Goal: Information Seeking & Learning: Learn about a topic

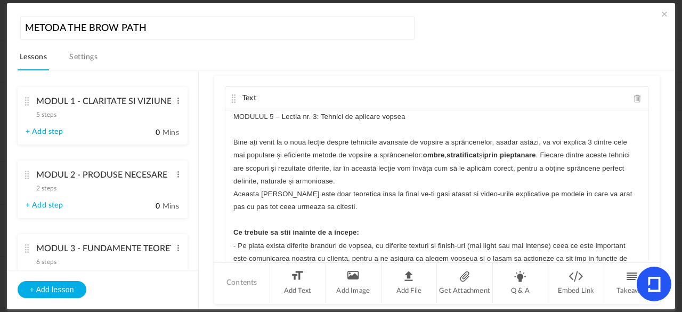
scroll to position [194, 0]
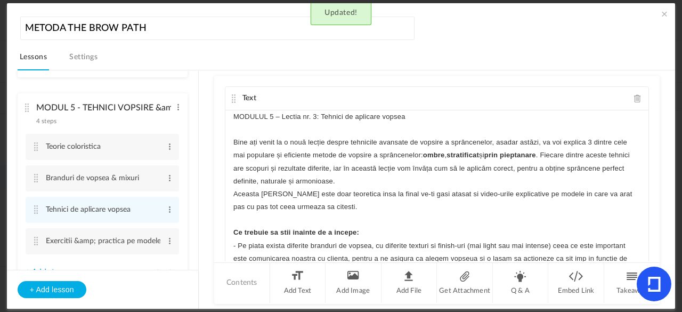
click at [197, 156] on ul "MODUL 1 - CLARITATE SI VIZIUNE PERSONALA 5 steps Edit Delete Contextul personal…" at bounding box center [102, 170] width 191 height 199
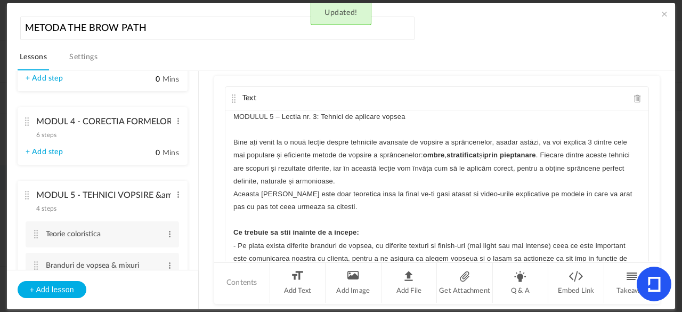
scroll to position [165, 0]
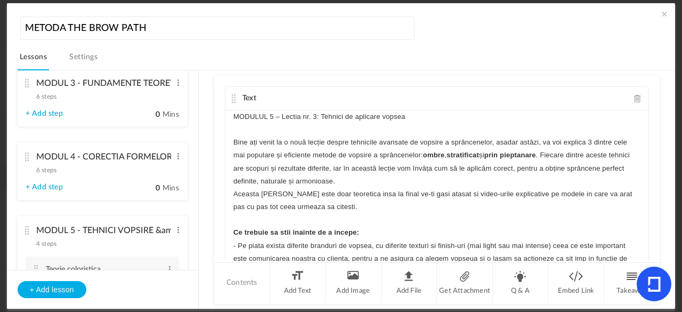
click at [642, 119] on div "MODULUL 5 – Lectia nr. 3: Tehnici de aplicare vopsea Bine ați venit la o nouă l…" at bounding box center [436, 190] width 423 height 160
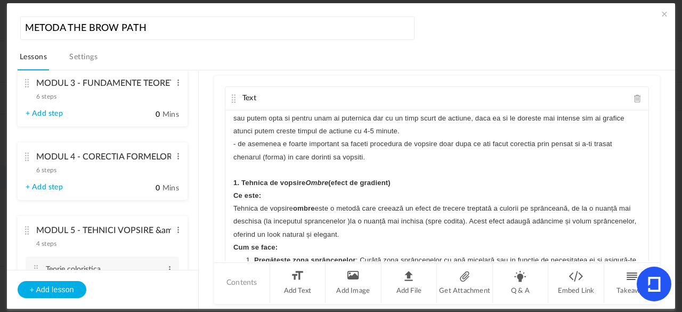
scroll to position [192, 0]
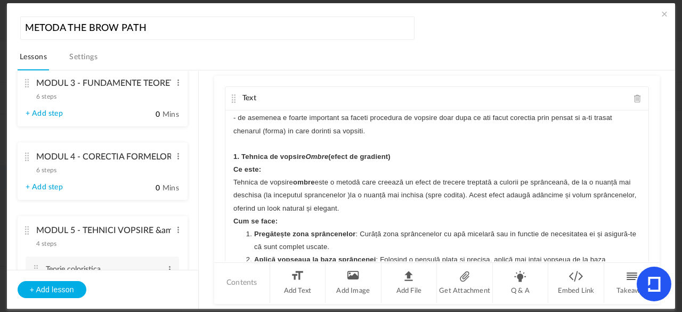
click at [230, 168] on div "MODULUL 5 – Lectia nr. 3: Tehnici de aplicare vopsea Bine ați venit la o nouă l…" at bounding box center [436, 190] width 423 height 160
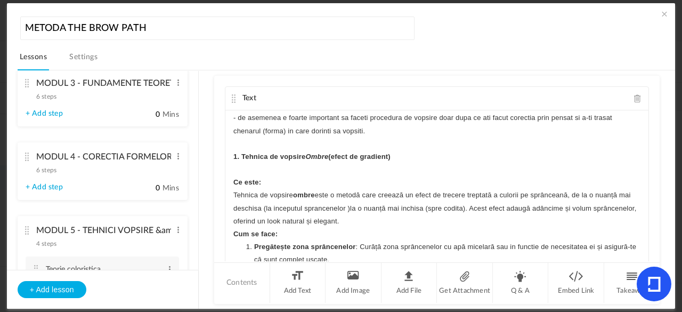
click at [233, 154] on strong "1. Tehnica de vopsire Ombre (efect de gradient)" at bounding box center [311, 156] width 157 height 8
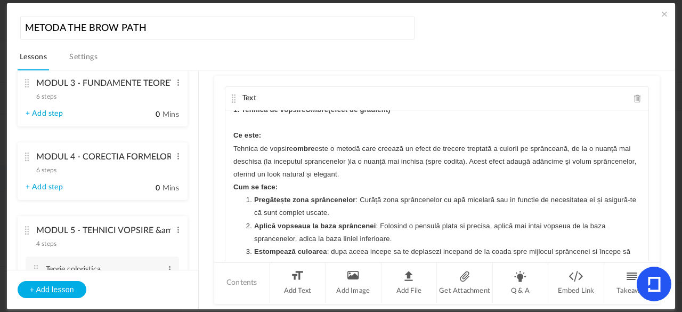
scroll to position [255, 0]
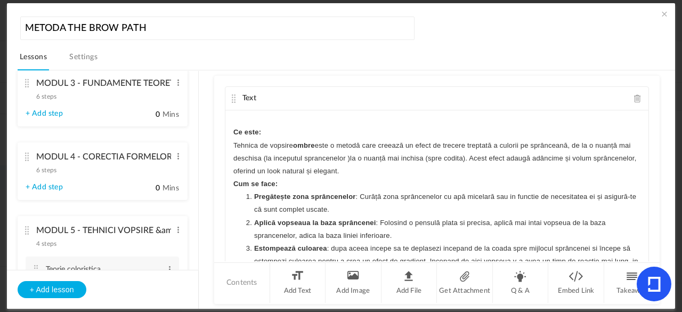
click at [230, 183] on div "MODULUL 5 – Lectia nr. 3: Tehnici de aplicare vopsea Bine ați venit la o nouă l…" at bounding box center [436, 190] width 423 height 160
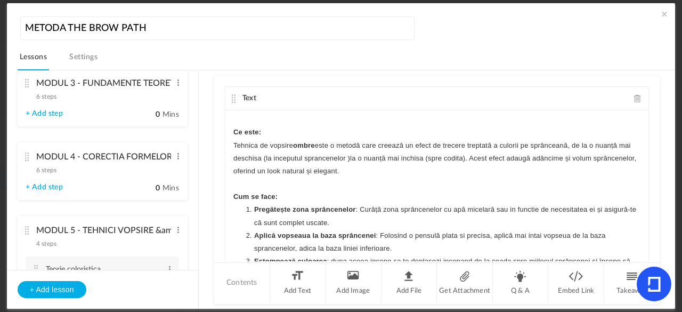
click at [642, 142] on div "MODULUL 5 – Lectia nr. 3: Tehnici de aplicare vopsea Bine ați venit la o nouă l…" at bounding box center [436, 190] width 423 height 160
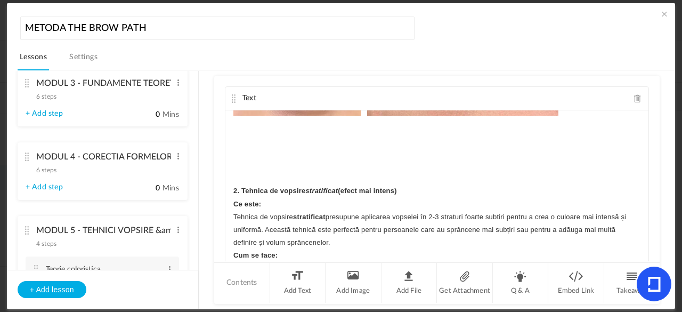
scroll to position [776, 0]
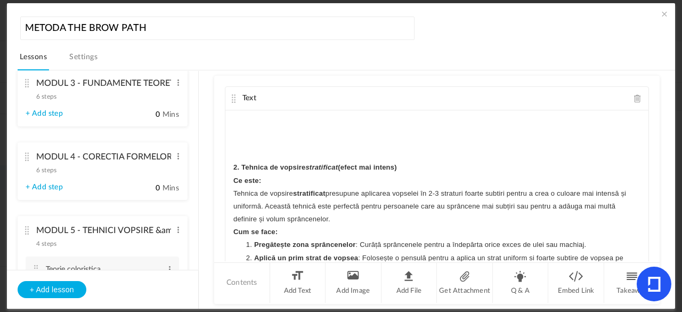
click at [233, 179] on strong "Ce este:" at bounding box center [247, 180] width 28 height 8
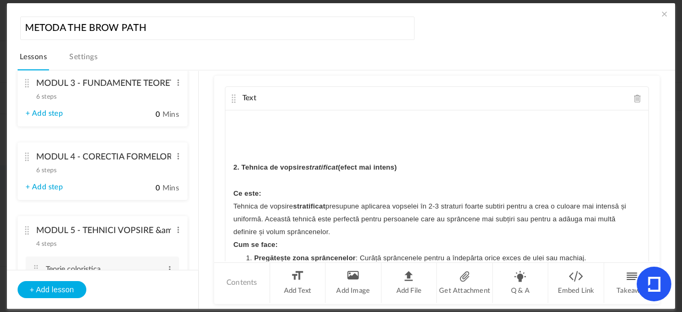
click at [230, 164] on div "MODULUL 5 – Lectia nr. 3: Tehnici de aplicare vopsea Bine ați venit la o nouă l…" at bounding box center [436, 190] width 423 height 160
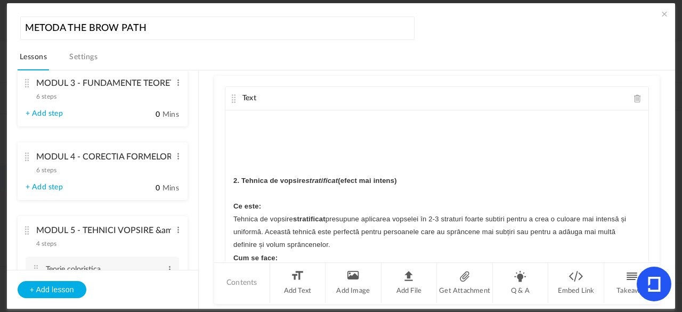
scroll to position [813, 0]
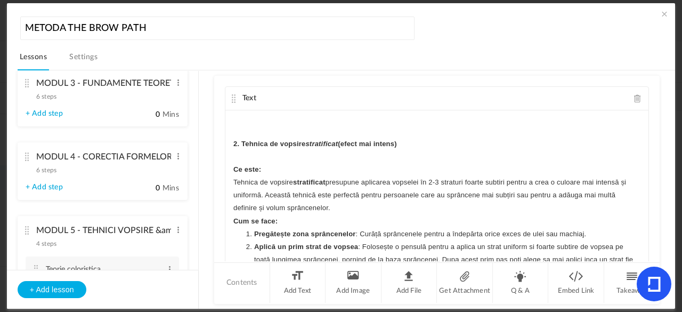
click at [233, 217] on strong "Cum se face:" at bounding box center [255, 221] width 44 height 8
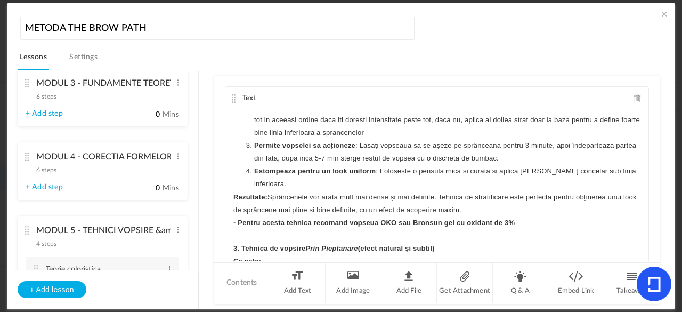
scroll to position [982, 0]
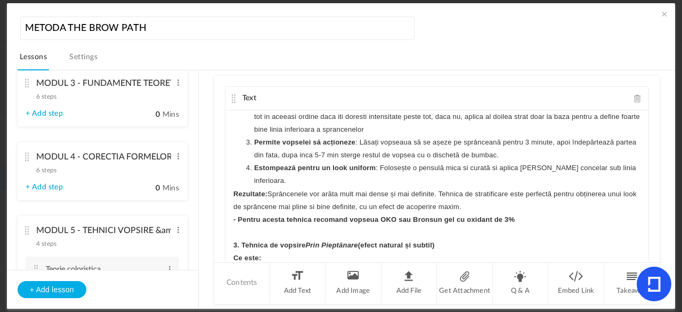
click at [233, 241] on strong "3. Tehnica de vopsire Prin Pieptănare (efect natural și subtil)" at bounding box center [333, 245] width 201 height 8
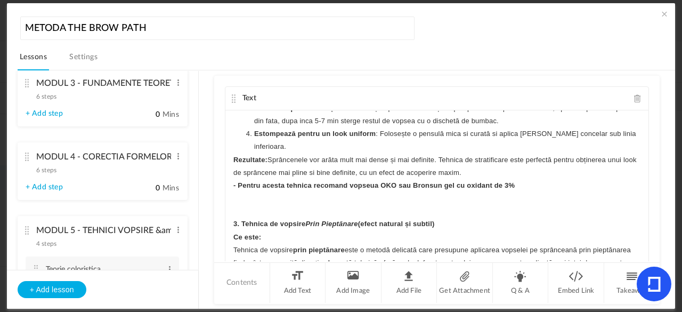
scroll to position [1030, 0]
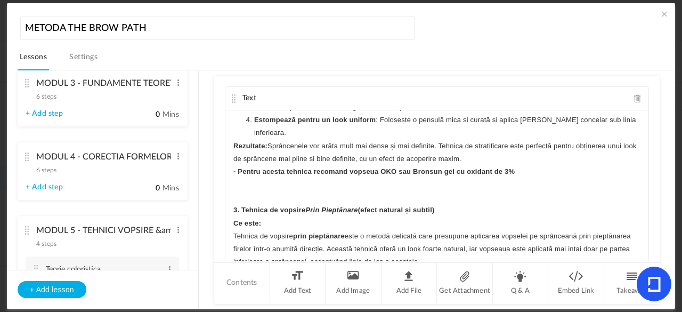
click at [233, 219] on strong "Ce este:" at bounding box center [247, 223] width 28 height 8
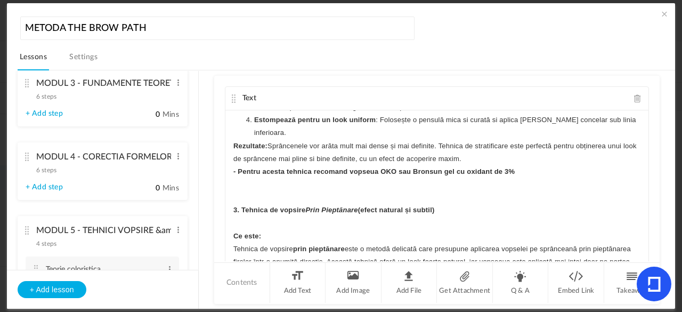
click at [643, 219] on div "MODULUL 5 – Lectia nr. 3: Tehnici de aplicare vopsea Bine ați venit la o nouă l…" at bounding box center [436, 190] width 423 height 160
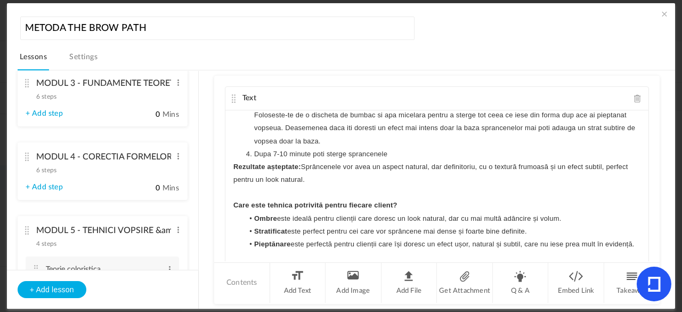
scroll to position [1273, 0]
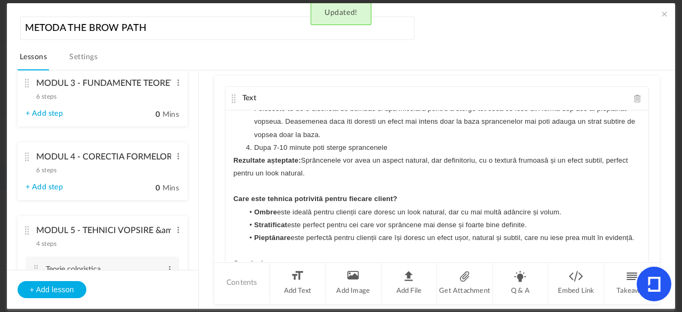
click at [642, 243] on div "Text MODULUL 5 – Lectia nr. 3: Tehnici de aplicare vopsea Bine ați venit la o n…" at bounding box center [437, 178] width 424 height 184
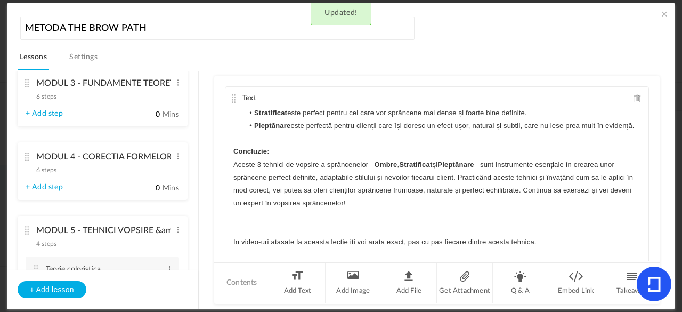
scroll to position [1409, 0]
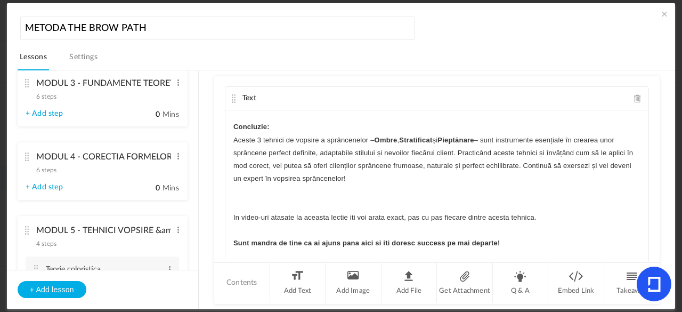
click at [523, 245] on p "Sunt mandra de tine ca ai ajuns pana aici si iti doresc success pe mai departe!" at bounding box center [436, 243] width 407 height 13
click at [230, 97] on cite at bounding box center [233, 98] width 7 height 9
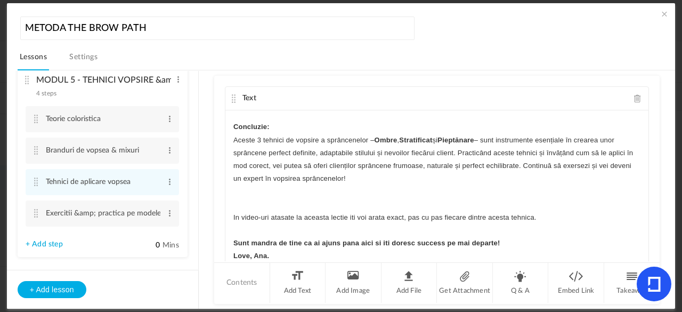
scroll to position [1422, 0]
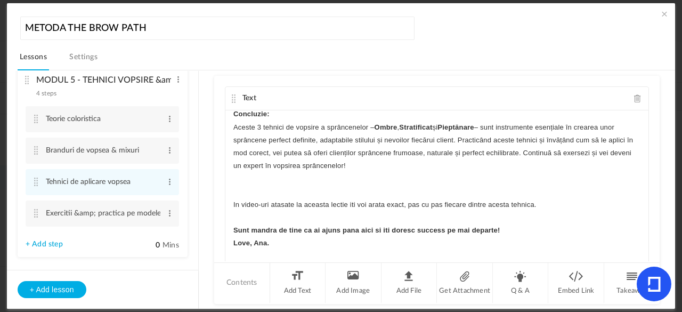
click at [540, 201] on p "In video-uri atasate la aceasta lectie iti voi arata exact, pas cu pas fiecare …" at bounding box center [436, 204] width 407 height 13
click at [415, 284] on li "Add File" at bounding box center [410, 283] width 56 height 40
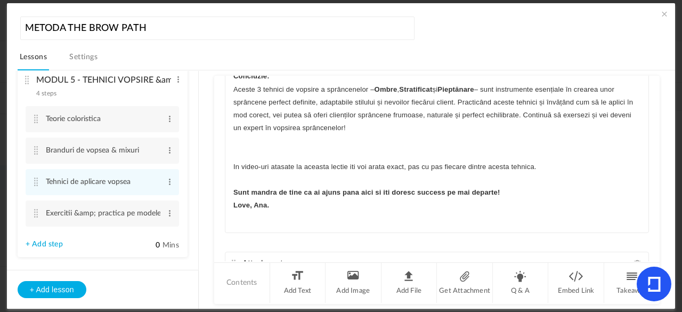
scroll to position [14, 0]
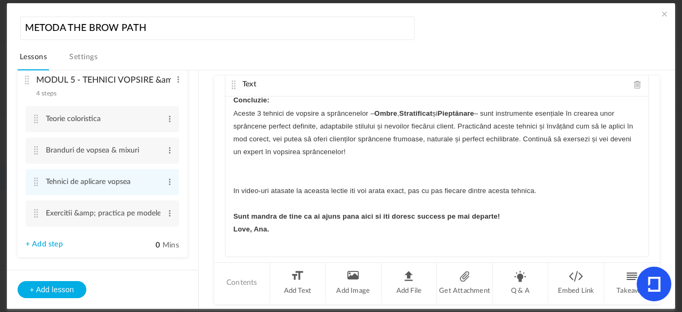
click at [370, 146] on p "Aceste 3 tehnici de vopsire a sprâncenelor – Ombre , Stratificat și Pieptănare …" at bounding box center [436, 133] width 407 height 52
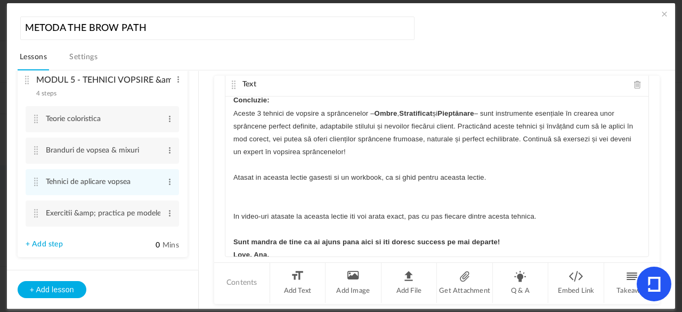
click at [233, 212] on p "In video-uri atasate la aceasta lectie iti voi arata exact, pas cu pas fiecare …" at bounding box center [436, 216] width 407 height 13
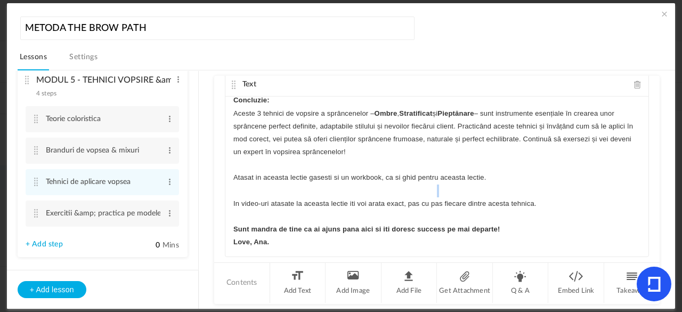
drag, startPoint x: 490, startPoint y: 172, endPoint x: 281, endPoint y: 183, distance: 208.7
click at [281, 183] on div "MODULUL 5 – Lectia nr. 3: Tehnici de aplicare vopsea Bine ați venit la o nouă l…" at bounding box center [436, 176] width 423 height 160
click at [546, 167] on p at bounding box center [436, 164] width 407 height 13
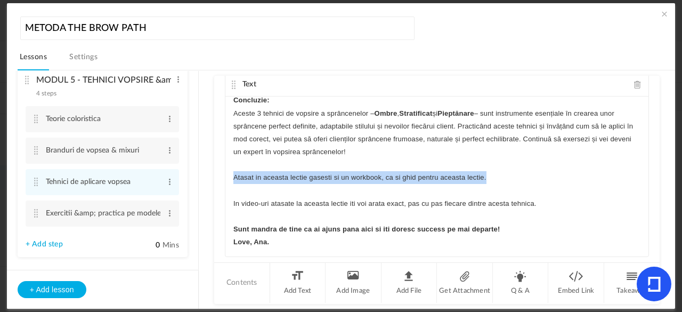
drag, startPoint x: 490, startPoint y: 174, endPoint x: 223, endPoint y: 176, distance: 267.1
click at [225, 176] on div "MODULUL 5 – Lectia nr. 3: Tehnici de aplicare vopsea Bine ați venit la o nouă l…" at bounding box center [436, 176] width 423 height 160
click at [322, 200] on icon "button" at bounding box center [323, 198] width 10 height 10
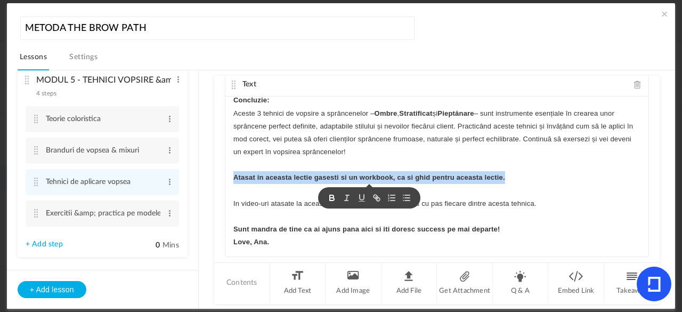
click at [546, 177] on p "Atasat in aceasta lectie gasesti si un workbook, ca si ghid pentru aceasta lect…" at bounding box center [436, 177] width 407 height 13
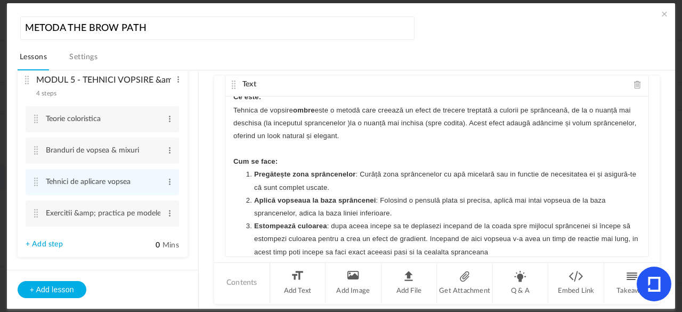
scroll to position [0, 0]
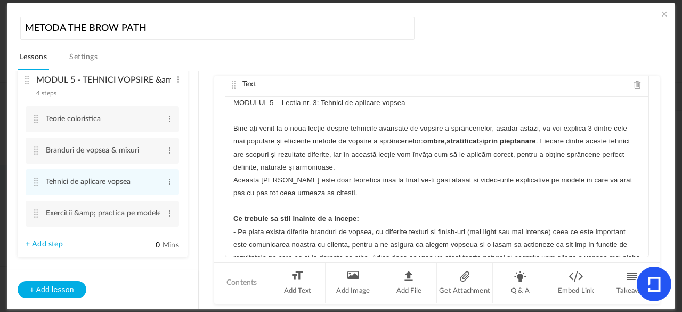
drag, startPoint x: 493, startPoint y: 100, endPoint x: 309, endPoint y: 100, distance: 183.9
click at [309, 100] on p "MODULUL 5 – Lectia nr. 3: Tehnici de aplicare vopsea" at bounding box center [436, 102] width 407 height 13
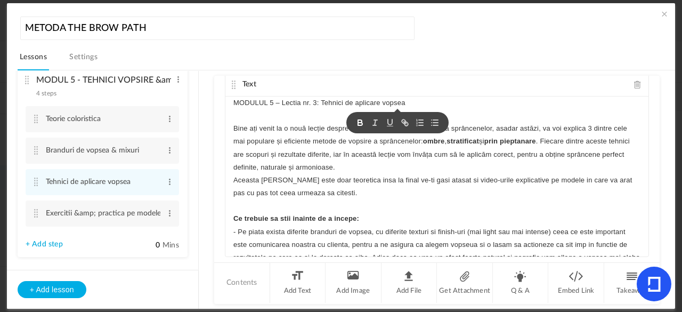
click at [358, 123] on icon "button" at bounding box center [360, 124] width 4 height 3
click at [304, 109] on p at bounding box center [436, 115] width 407 height 13
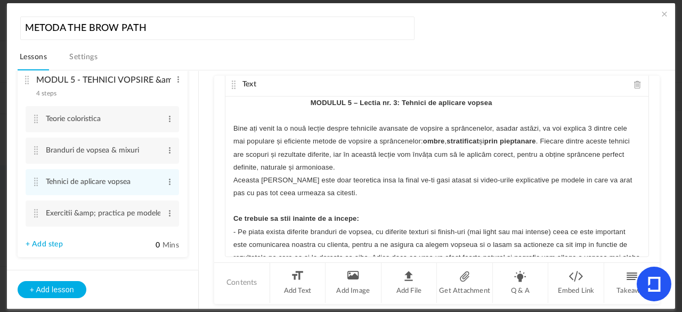
click at [311, 102] on strong "MODULUL 5 – Lectia nr. 3: Tehnici de aplicare vopsea" at bounding box center [402, 103] width 182 height 8
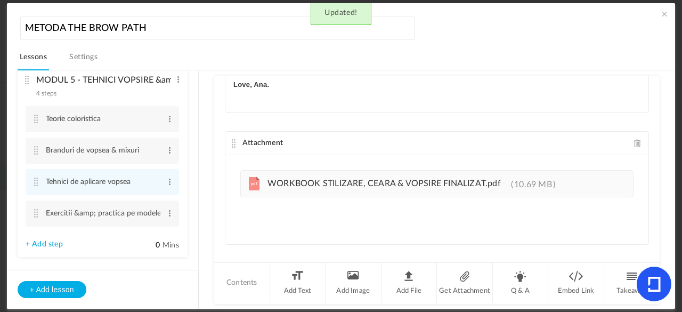
scroll to position [160, 0]
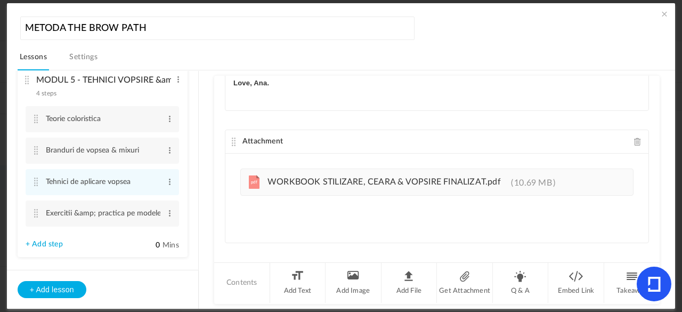
drag, startPoint x: 654, startPoint y: 213, endPoint x: 653, endPoint y: 229, distance: 16.0
click at [653, 229] on div "Text MODULUL 5 – Lectia nr. 3: Tehnici de aplicare vopsea Bine ați venit la o n…" at bounding box center [437, 168] width 446 height 185
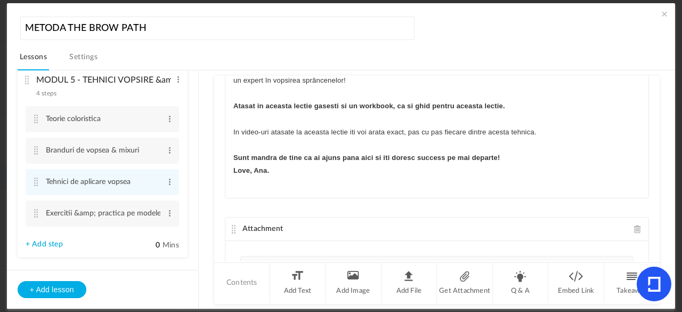
scroll to position [0, 0]
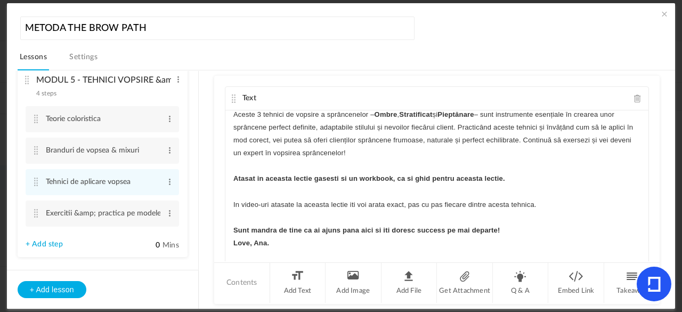
click at [232, 98] on cite at bounding box center [233, 98] width 7 height 9
click at [232, 95] on cite at bounding box center [233, 98] width 7 height 9
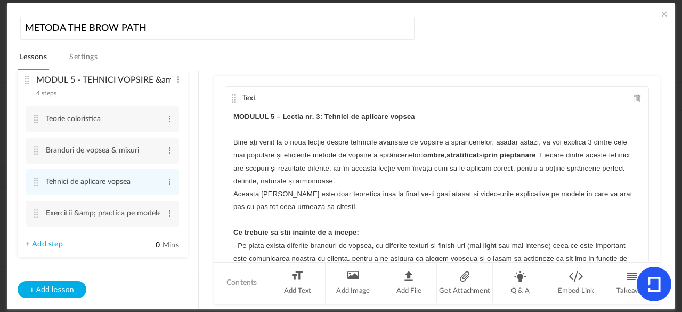
click at [309, 114] on strong "MODULUL 5 – Lectia nr. 3: Tehnici de aplicare vopsea" at bounding box center [324, 116] width 182 height 8
click at [232, 100] on cite at bounding box center [233, 98] width 7 height 9
click at [167, 214] on span at bounding box center [170, 213] width 8 height 11
click at [158, 240] on link "Delete" at bounding box center [153, 243] width 42 height 13
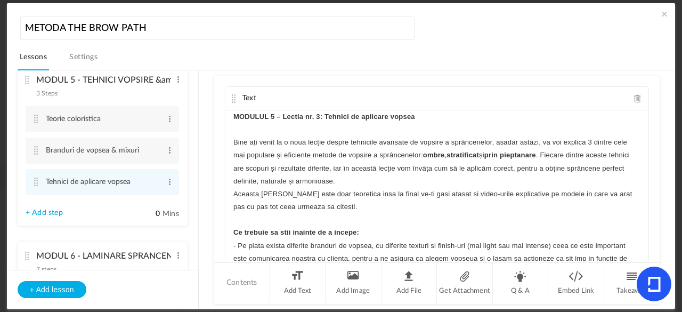
click at [659, 14] on span at bounding box center [664, 14] width 11 height 11
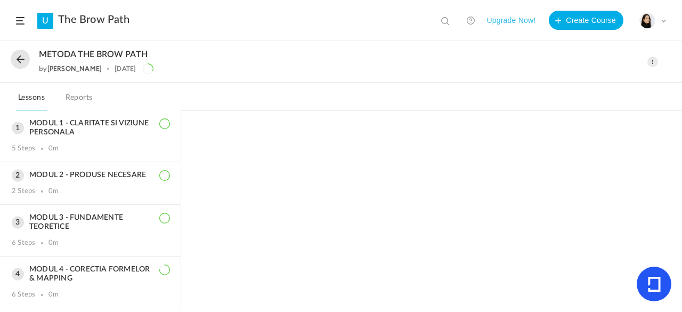
scroll to position [46, 0]
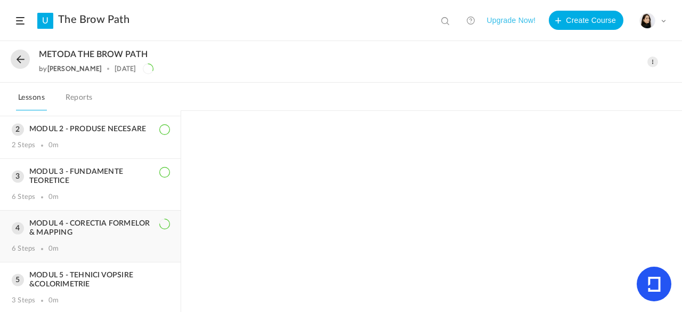
click at [106, 229] on h3 "MODUL 4 - CORECTIA FORMELOR & MAPPING" at bounding box center [90, 228] width 157 height 18
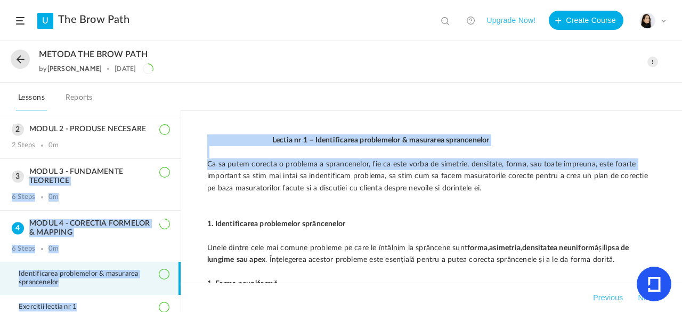
drag, startPoint x: 177, startPoint y: 166, endPoint x: 193, endPoint y: 174, distance: 17.9
click at [193, 174] on main "MODUL 1 - CLARITATE SI VIZIUNE PERSONALA 5 Steps 0m MODUL 2 - PRODUSE NECESARE …" at bounding box center [341, 211] width 682 height 201
click at [193, 174] on div "Lectia nr 1 – Identificarea problemelor & masurarea sprancenelor Ca sa putem co…" at bounding box center [431, 211] width 501 height 201
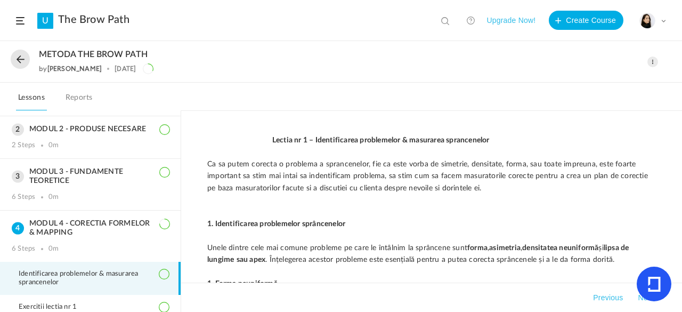
drag, startPoint x: 181, startPoint y: 169, endPoint x: 181, endPoint y: 159, distance: 9.6
click at [181, 159] on main "MODUL 1 - CLARITATE SI VIZIUNE PERSONALA 5 Steps 0m MODUL 2 - PRODUSE NECESARE …" at bounding box center [341, 211] width 682 height 201
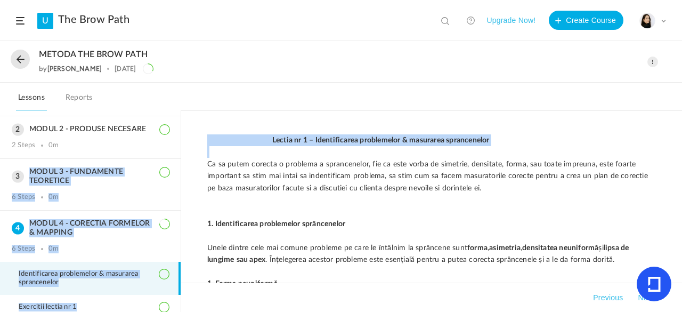
click at [181, 159] on div "Lectia nr 1 – Identificarea problemelor & masurarea sprancenelor Ca sa putem co…" at bounding box center [431, 211] width 501 height 201
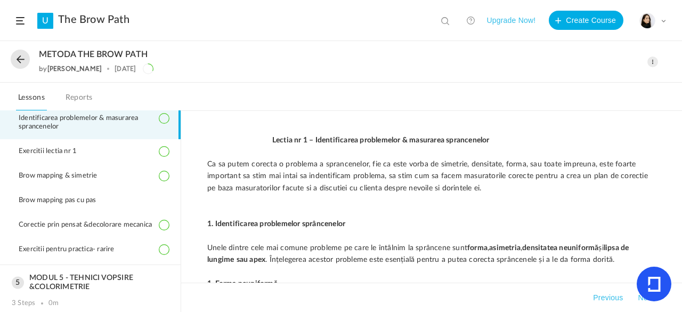
scroll to position [227, 0]
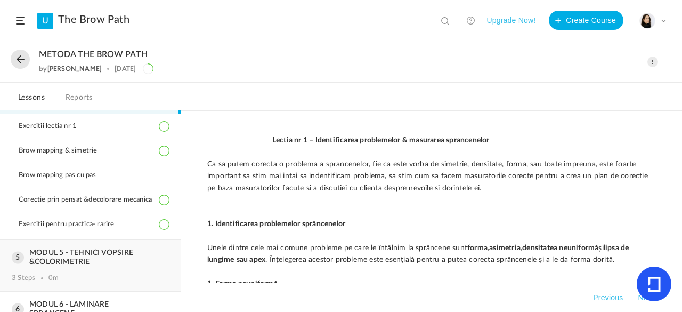
click at [140, 267] on h3 "MODUL 5 - TEHNICI VOPSIRE &COLORIMETRIE" at bounding box center [90, 257] width 157 height 18
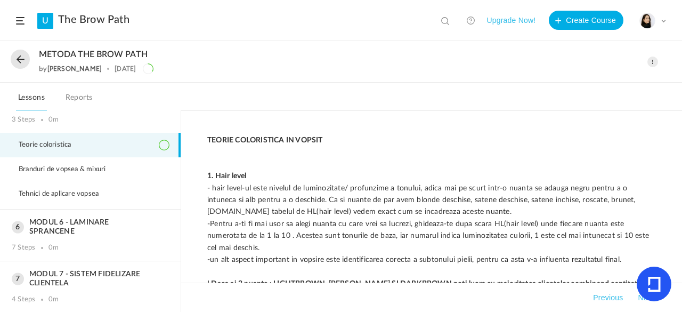
scroll to position [216, 0]
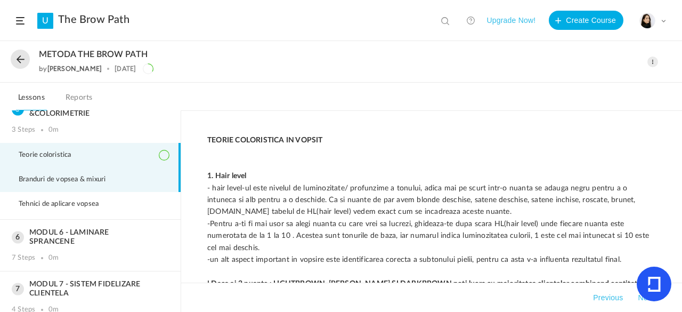
click at [145, 184] on li "Branduri de vopsea & mixuri" at bounding box center [90, 179] width 181 height 25
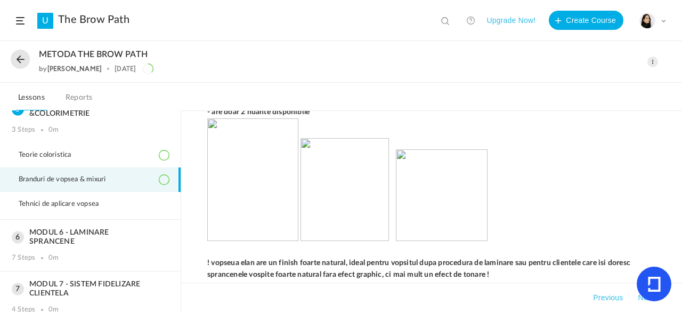
scroll to position [2098, 0]
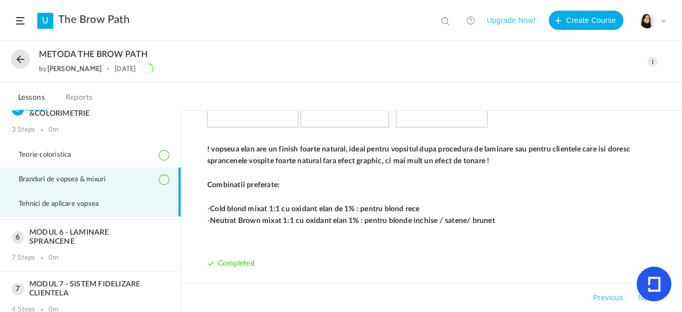
click at [106, 205] on span "Tehnici de aplicare vopsea" at bounding box center [65, 204] width 93 height 9
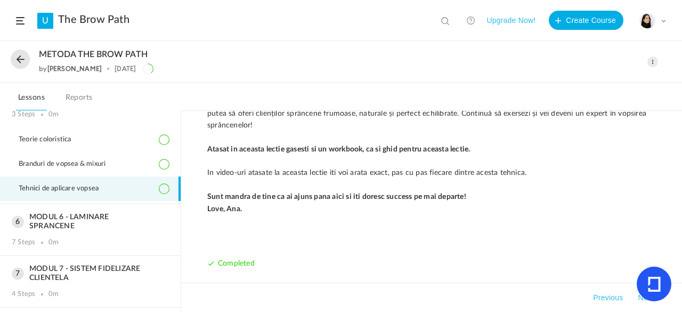
scroll to position [232, 0]
click at [125, 213] on h3 "MODUL 6 - LAMINARE SPRANCENE" at bounding box center [90, 221] width 157 height 18
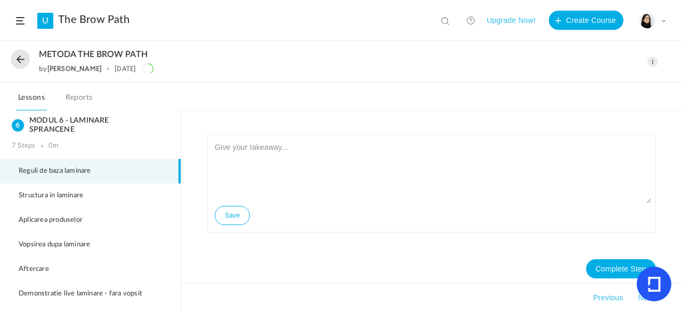
scroll to position [264, 0]
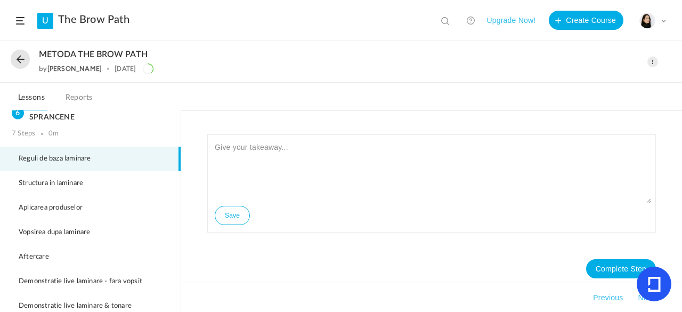
drag, startPoint x: 181, startPoint y: 215, endPoint x: 180, endPoint y: 206, distance: 8.5
click at [180, 206] on aside "MODUL 1 - CLARITATE SI VIZIUNE PERSONALA 5 Steps 0m MODUL 2 - PRODUSE NECESARE …" at bounding box center [90, 210] width 181 height 201
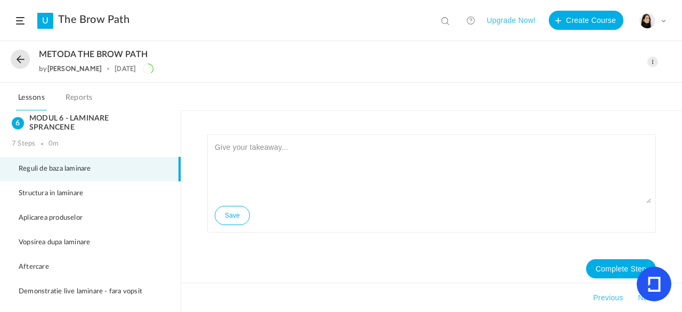
scroll to position [242, 0]
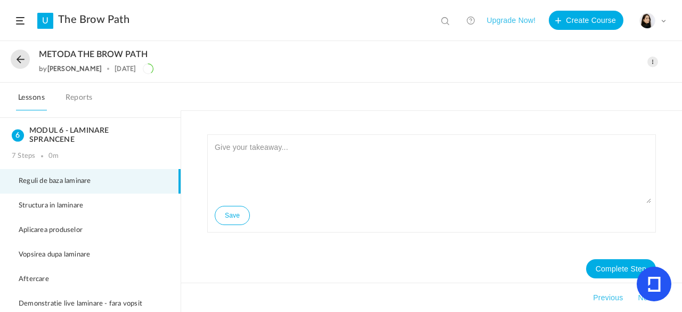
click at [130, 175] on li "Reguli de baza laminare" at bounding box center [90, 181] width 181 height 25
click at [652, 63] on span at bounding box center [653, 62] width 11 height 11
click at [607, 82] on link "Edit" at bounding box center [608, 86] width 100 height 20
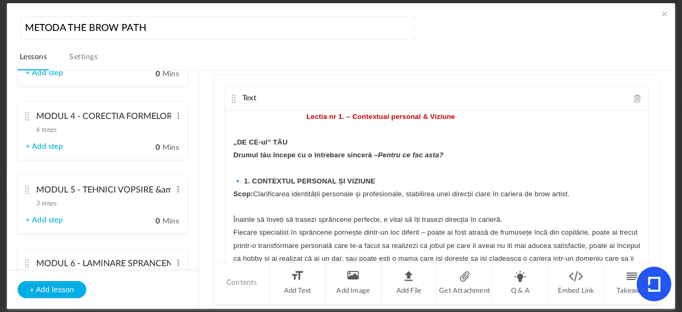
scroll to position [410, 0]
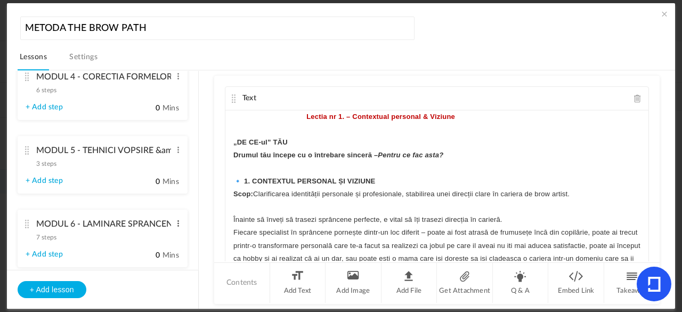
click at [176, 223] on span at bounding box center [178, 223] width 8 height 11
click at [192, 216] on ul "MODUL 1 - CLARITATE SI VIZIUNE PERSONALA 5 steps Edit Delete Contextul personal…" at bounding box center [102, 170] width 191 height 199
click at [27, 223] on cite at bounding box center [26, 224] width 7 height 9
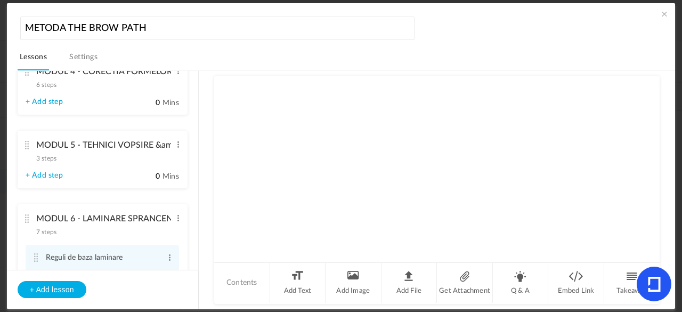
scroll to position [246, 0]
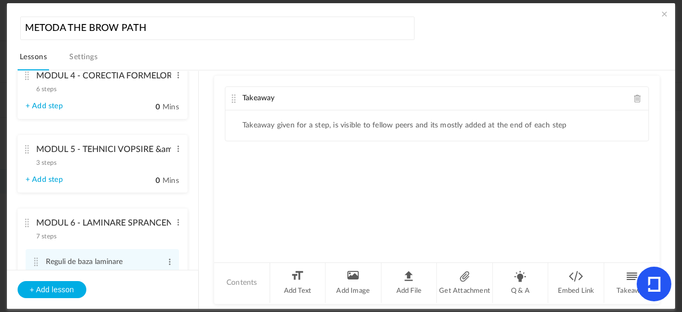
click at [198, 142] on aside "MODUL 1 - CLARITATE SI VIZIUNE PERSONALA 5 steps Edit Delete Contextul personal…" at bounding box center [103, 190] width 192 height 238
click at [203, 143] on section "MODUL 1 - CLARITATE SI VIZIUNE PERSONALA 5 steps Edit Delete Contextul personal…" at bounding box center [346, 189] width 632 height 239
click at [196, 143] on ul "MODUL 1 - CLARITATE SI VIZIUNE PERSONALA 5 steps Edit Delete Contextul personal…" at bounding box center [102, 170] width 191 height 199
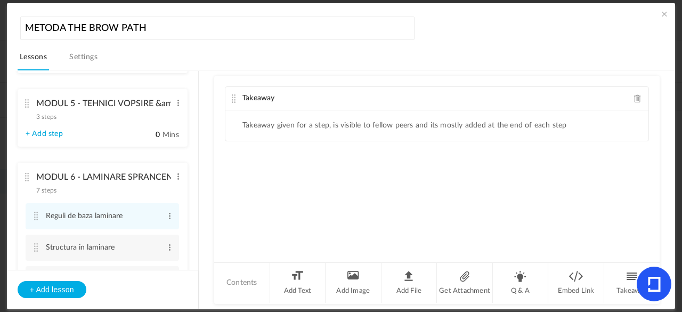
scroll to position [313, 0]
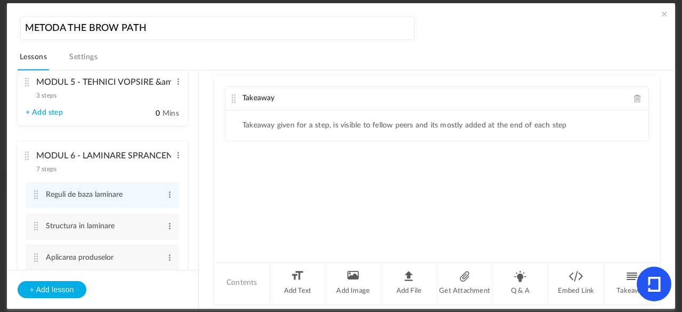
click at [635, 99] on span at bounding box center [637, 98] width 7 height 8
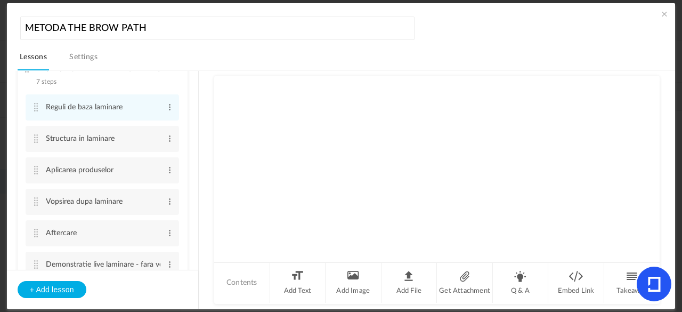
scroll to position [407, 0]
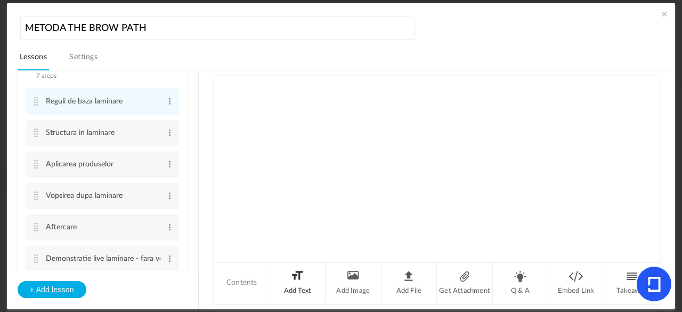
click at [302, 275] on li "Add Text" at bounding box center [298, 283] width 56 height 40
click at [307, 121] on p at bounding box center [436, 116] width 407 height 13
drag, startPoint x: 307, startPoint y: 121, endPoint x: 263, endPoint y: 122, distance: 43.7
click at [263, 122] on div at bounding box center [436, 150] width 423 height 80
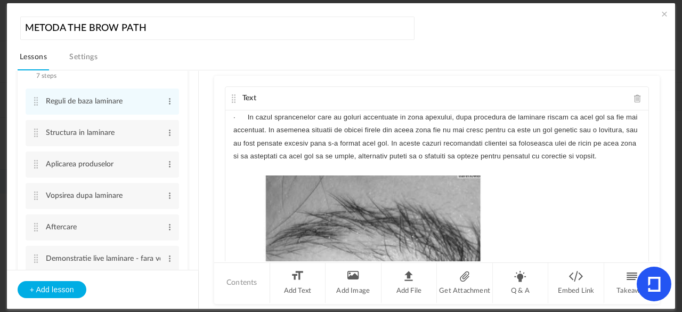
scroll to position [0, 0]
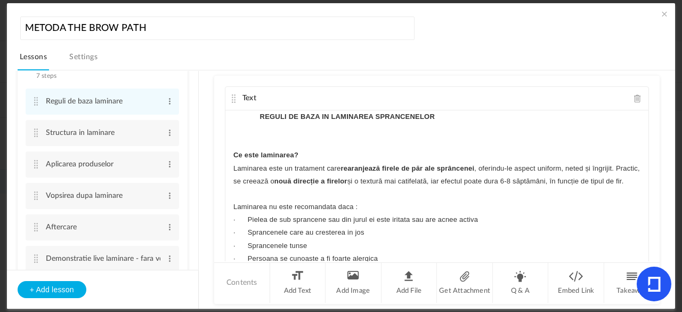
click at [263, 116] on strong "REGULI DE BAZA IN LAMINAREA SPRANCENELOR" at bounding box center [347, 116] width 175 height 8
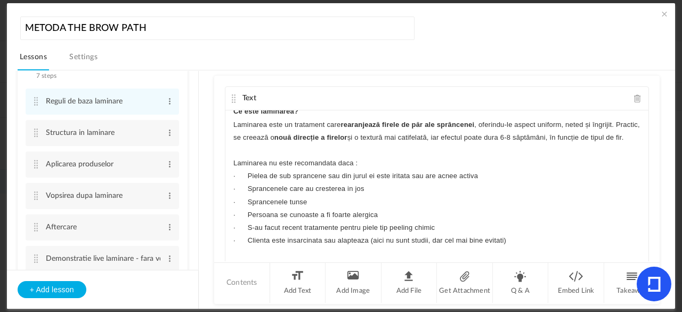
scroll to position [47, 0]
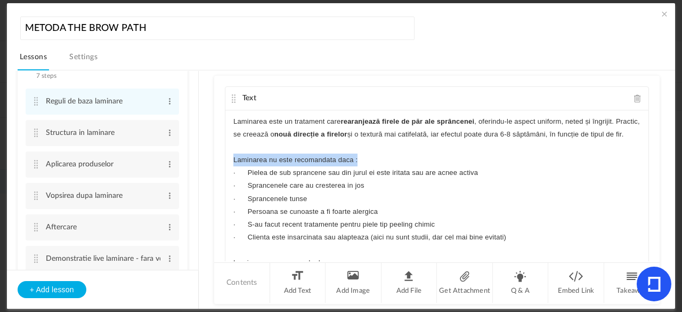
drag, startPoint x: 372, startPoint y: 169, endPoint x: 226, endPoint y: 168, distance: 146.1
click at [226, 168] on div "REGULI DE BAZA IN LAMINAREA SPRANCENELOR Ce este laminarea? Laminarea este un t…" at bounding box center [436, 190] width 423 height 160
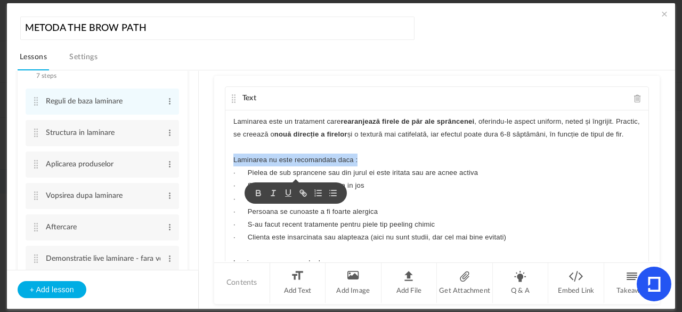
click at [253, 198] on div at bounding box center [296, 192] width 102 height 21
click at [256, 190] on icon "button" at bounding box center [258, 191] width 4 height 3
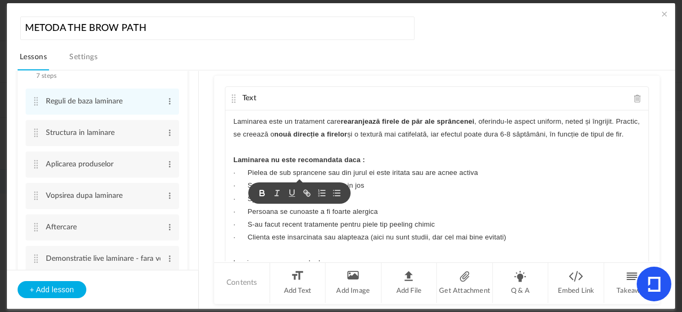
click at [425, 166] on p "Laminarea nu este recomandata daca :" at bounding box center [436, 160] width 407 height 13
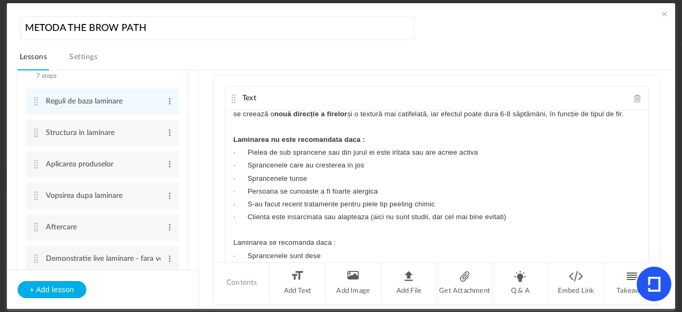
scroll to position [124, 0]
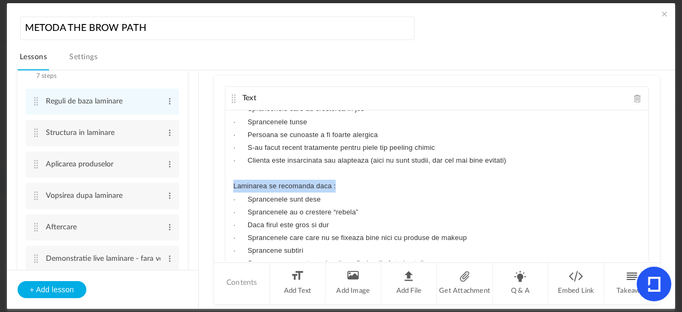
drag, startPoint x: 334, startPoint y: 196, endPoint x: 207, endPoint y: 195, distance: 127.4
click at [207, 195] on section "MODUL 1 - CLARITATE SI VIZIUNE PERSONALA 5 steps Edit Delete Contextul personal…" at bounding box center [346, 189] width 632 height 239
click at [245, 219] on icon "button" at bounding box center [248, 219] width 10 height 10
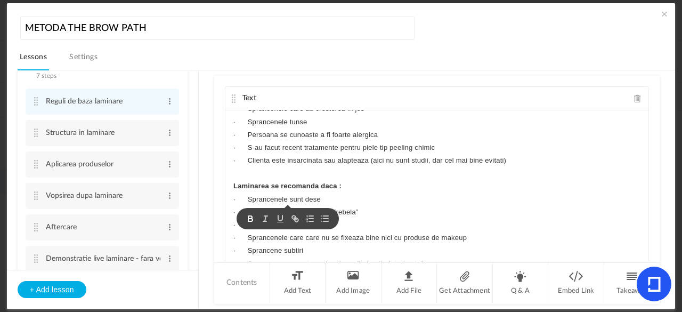
click at [459, 206] on p "· Sprancenele sunt dese" at bounding box center [436, 199] width 407 height 13
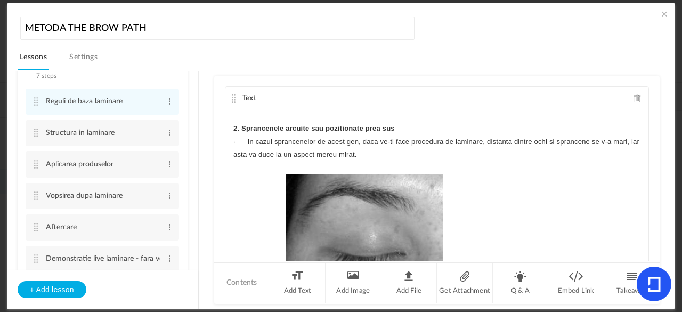
scroll to position [603, 0]
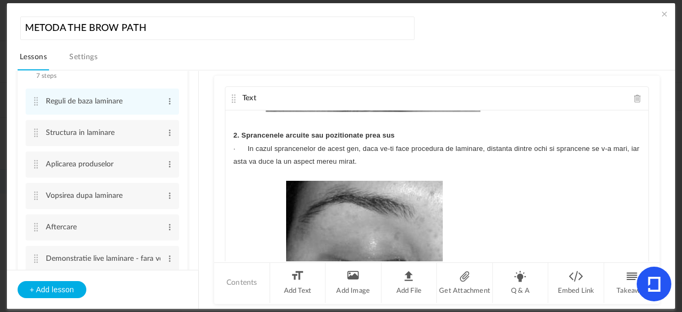
click at [231, 155] on div "REGULI DE BAZA IN LAMINAREA SPRANCENELOR Ce este laminarea? Laminarea este un t…" at bounding box center [436, 190] width 423 height 160
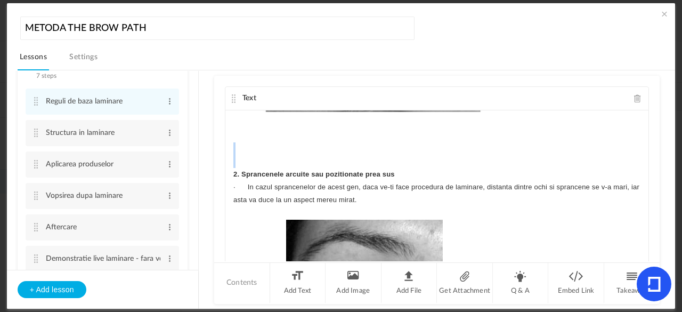
click at [640, 180] on div "REGULI DE BAZA IN LAMINAREA SPRANCENELOR Ce este laminarea? Laminarea este un t…" at bounding box center [436, 190] width 423 height 160
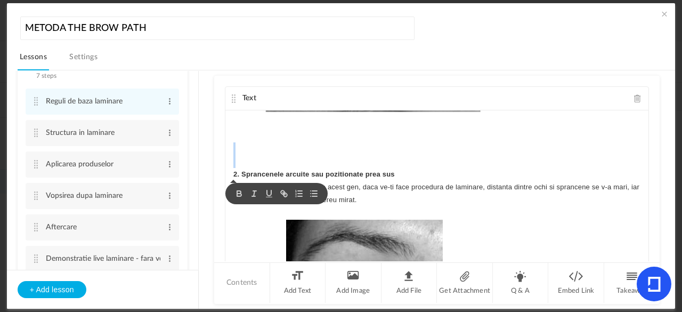
click at [602, 155] on p at bounding box center [436, 148] width 407 height 13
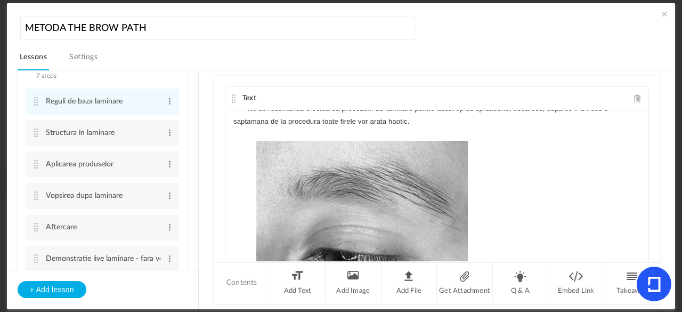
scroll to position [825, 0]
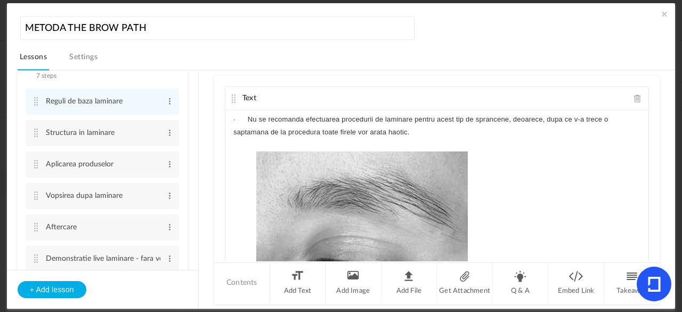
click at [228, 130] on div "REGULI DE BAZA IN LAMINAREA SPRANCENELOR Ce este laminarea? Laminarea este un t…" at bounding box center [436, 190] width 423 height 160
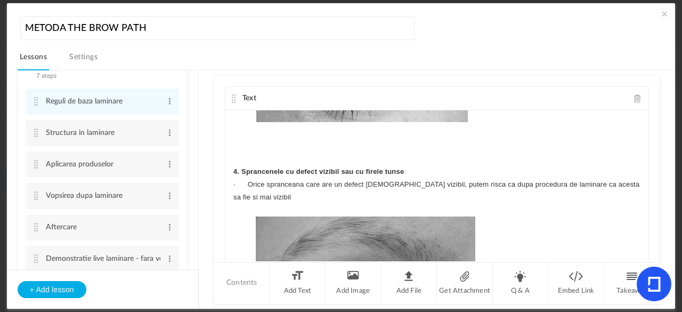
scroll to position [1055, 0]
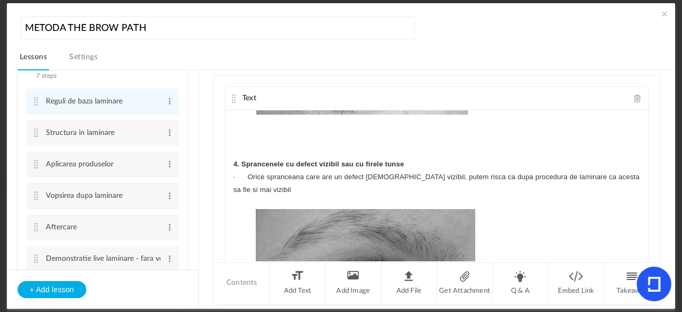
click at [230, 186] on div "REGULI DE BAZA IN LAMINAREA SPRANCENELOR Ce este laminarea? Laminarea este un t…" at bounding box center [436, 190] width 423 height 160
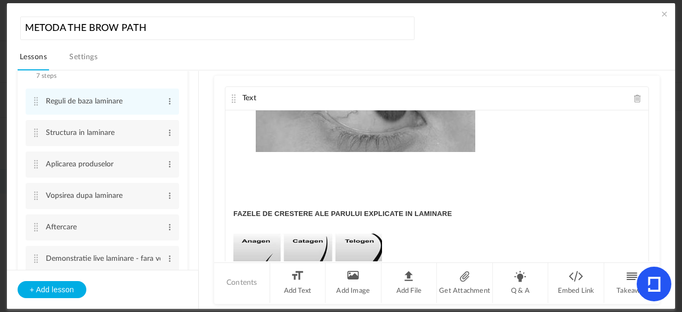
scroll to position [1338, 0]
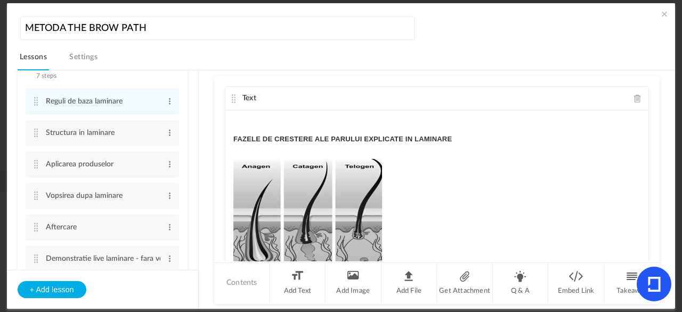
click at [246, 143] on strong "FAZELE DE CRESTERE ALE PARULUI EXPLICATE IN LAMINARE" at bounding box center [342, 139] width 219 height 8
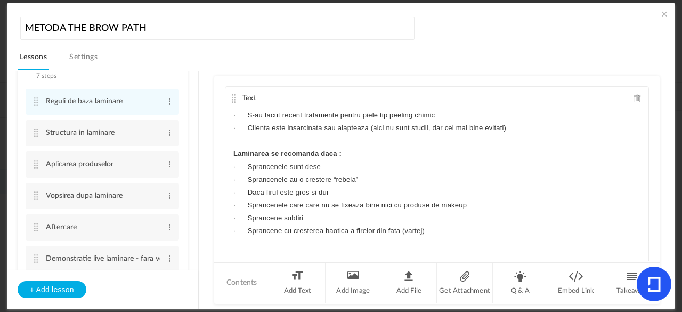
scroll to position [0, 0]
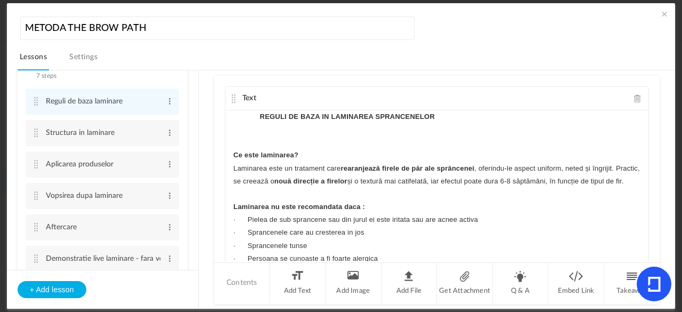
click at [232, 94] on cite at bounding box center [233, 98] width 7 height 9
